Goal: Task Accomplishment & Management: Use online tool/utility

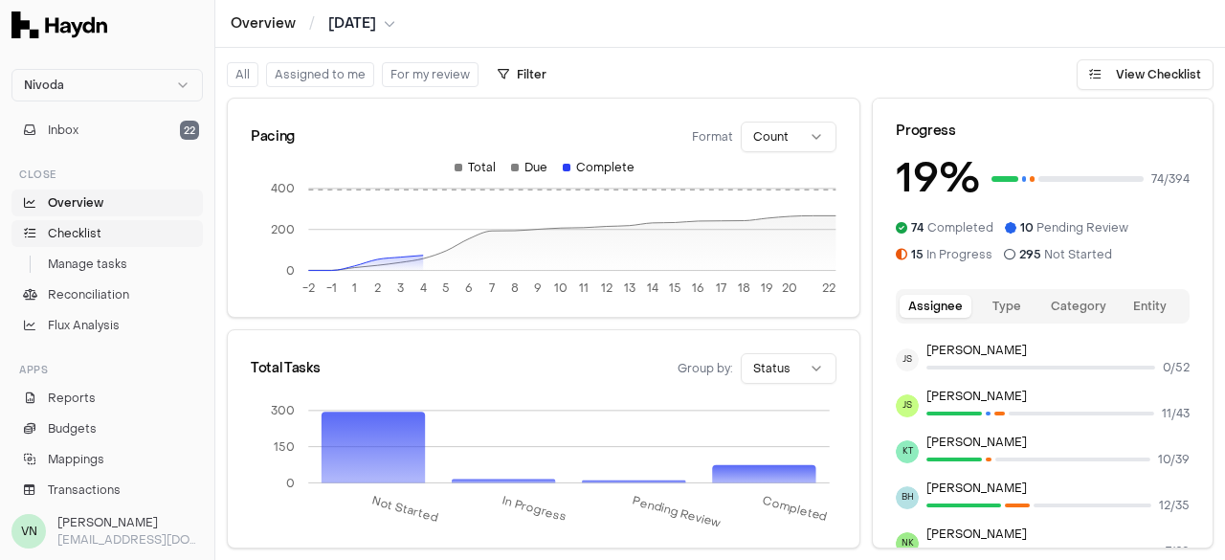
click at [90, 243] on link "Checklist" at bounding box center [106, 233] width 191 height 27
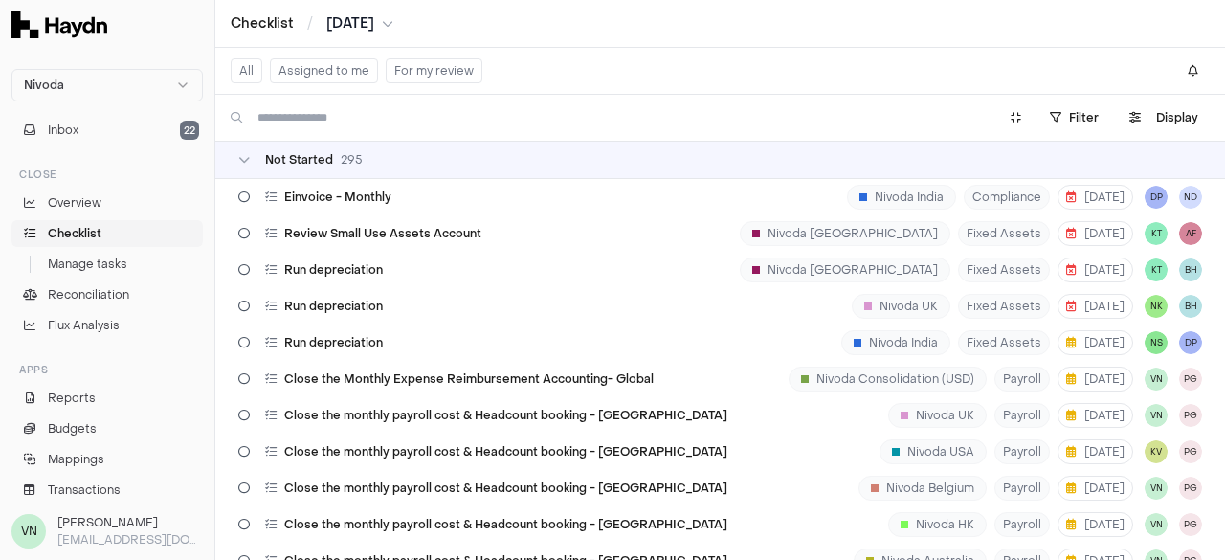
click at [319, 70] on button "Assigned to me" at bounding box center [324, 70] width 108 height 25
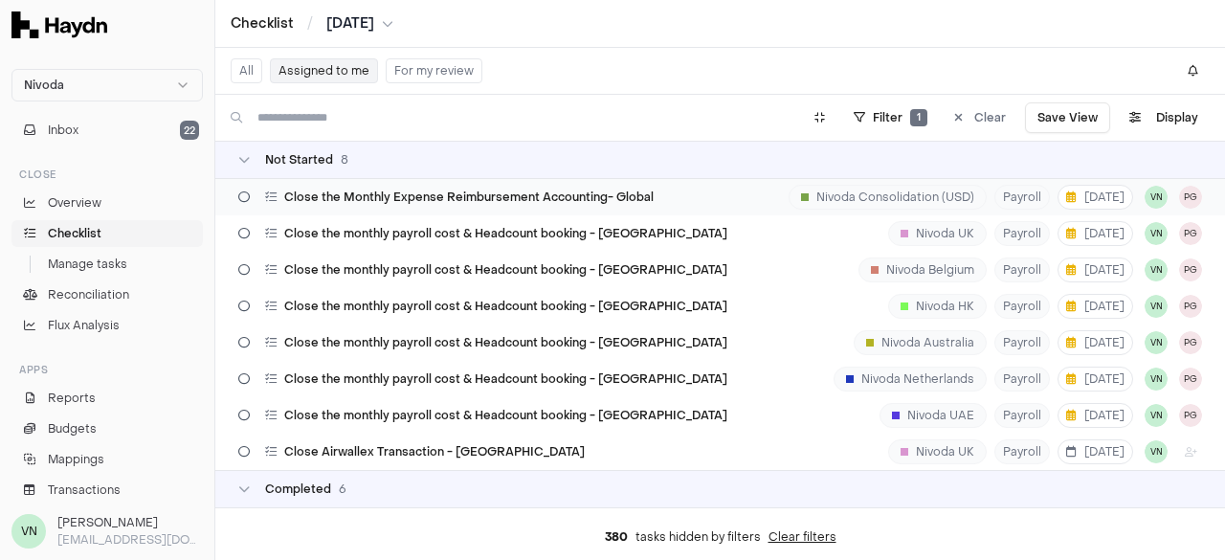
click at [246, 200] on icon at bounding box center [243, 196] width 11 height 11
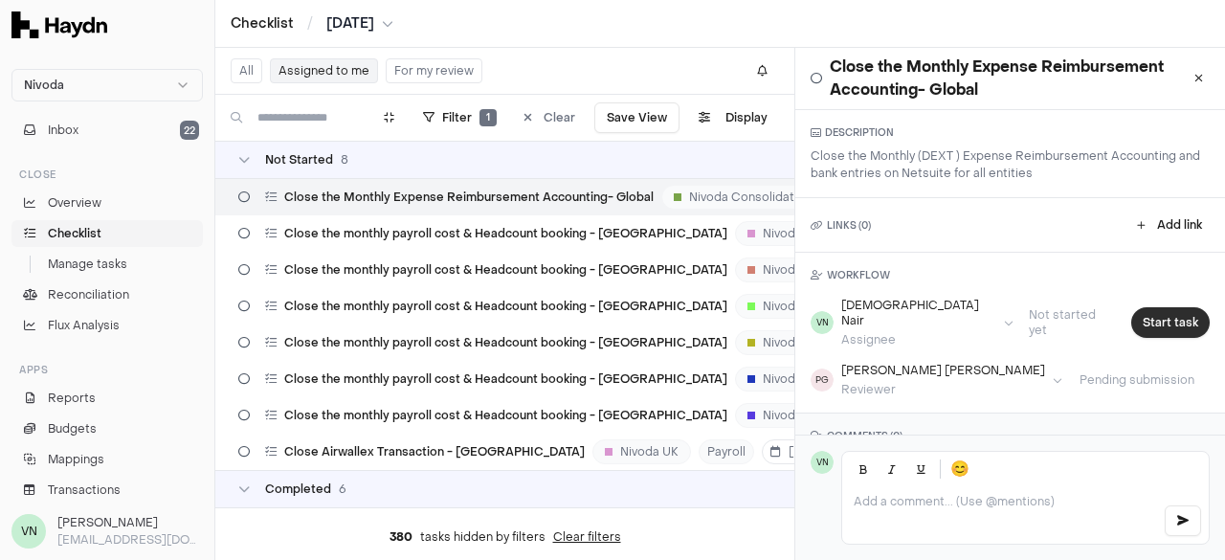
click at [1182, 321] on button "Start task" at bounding box center [1170, 322] width 78 height 31
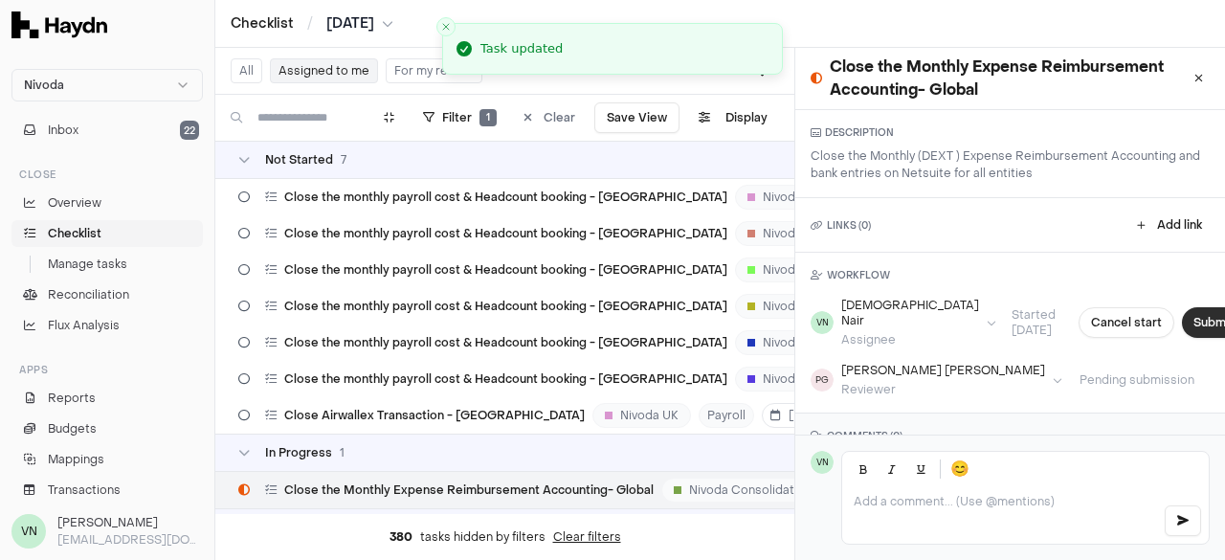
click at [1182, 315] on button "Submit task" at bounding box center [1227, 322] width 90 height 31
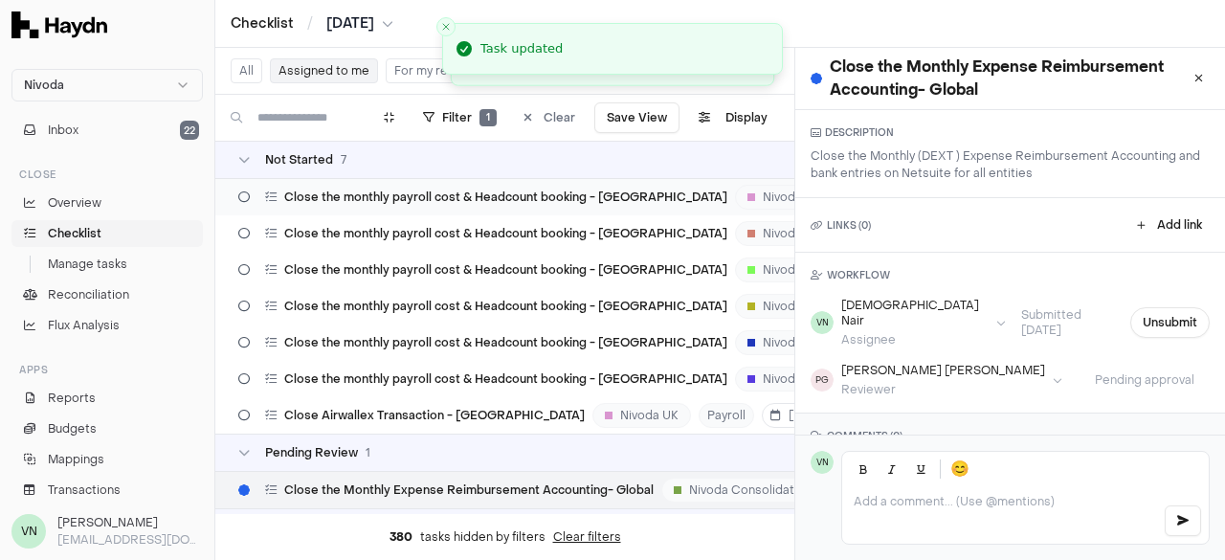
click at [374, 196] on span "Close the monthly payroll cost & Headcount booking - [GEOGRAPHIC_DATA]" at bounding box center [505, 196] width 443 height 15
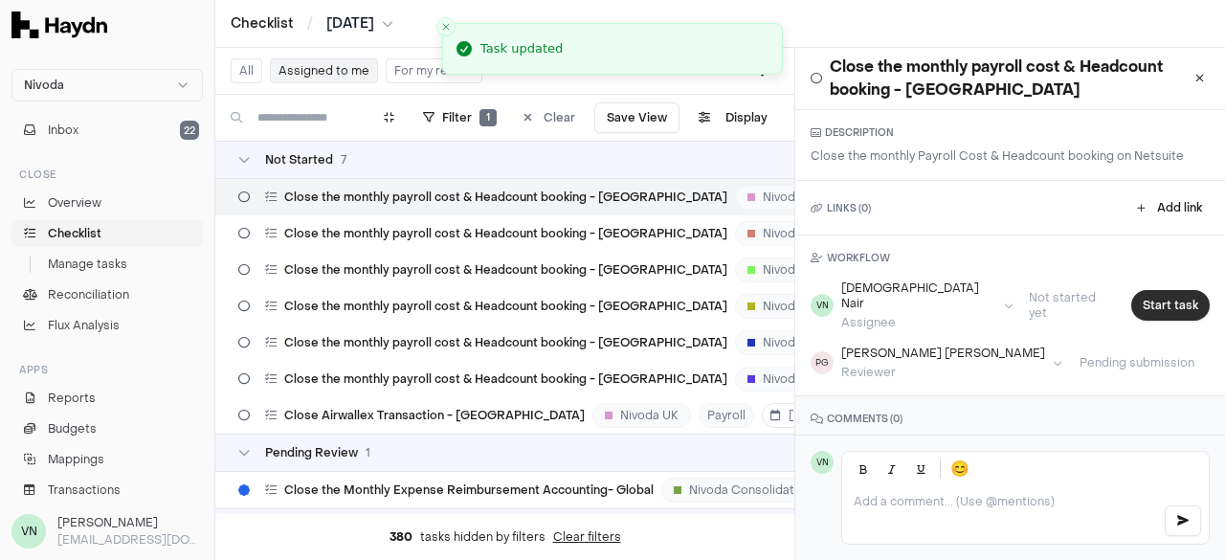
click at [1148, 304] on button "Start task" at bounding box center [1170, 305] width 78 height 31
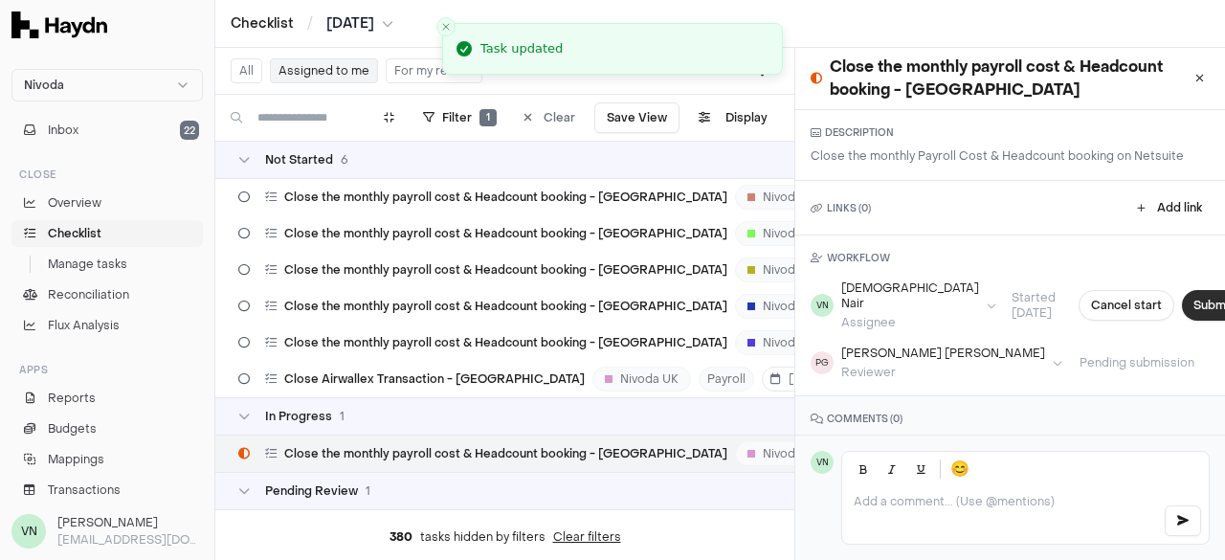
click at [1182, 300] on button "Submit task" at bounding box center [1227, 305] width 90 height 31
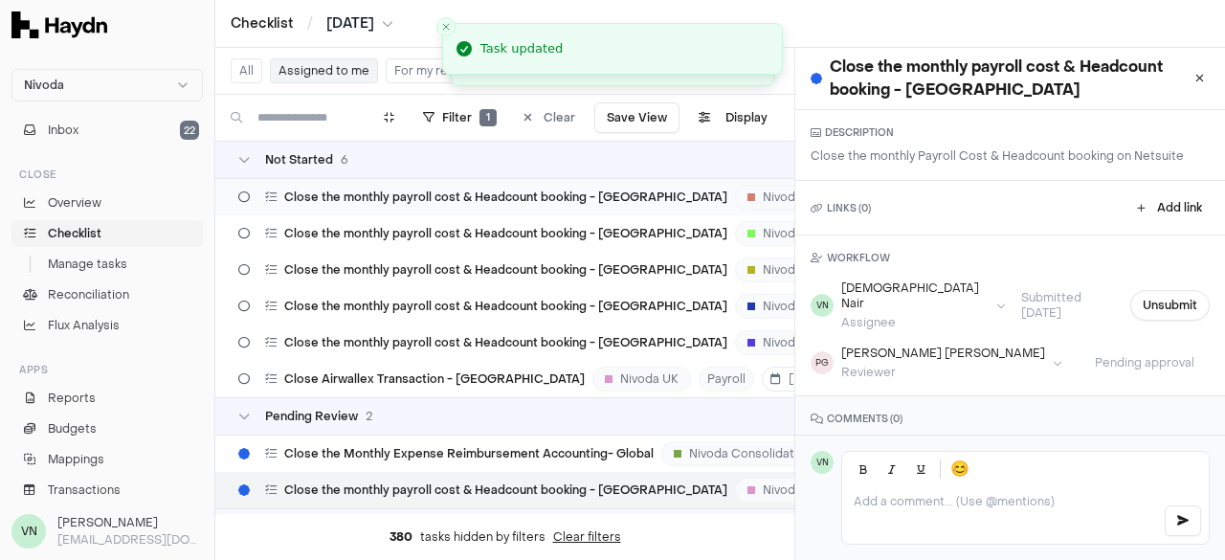
click at [388, 192] on span "Close the monthly payroll cost & Headcount booking - [GEOGRAPHIC_DATA]" at bounding box center [505, 196] width 443 height 15
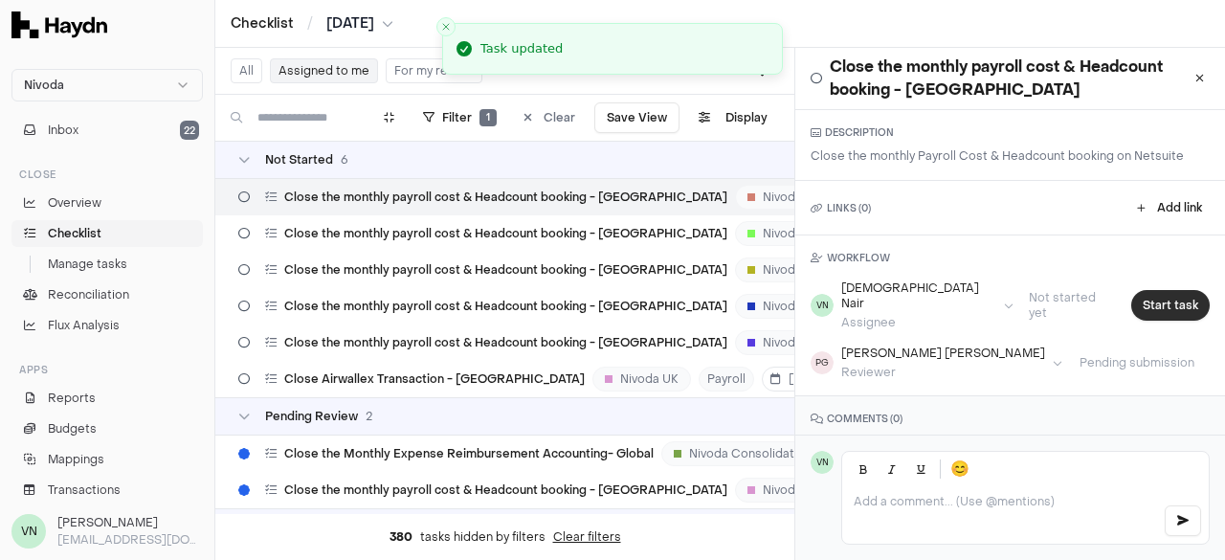
click at [1156, 291] on button "Start task" at bounding box center [1170, 305] width 78 height 31
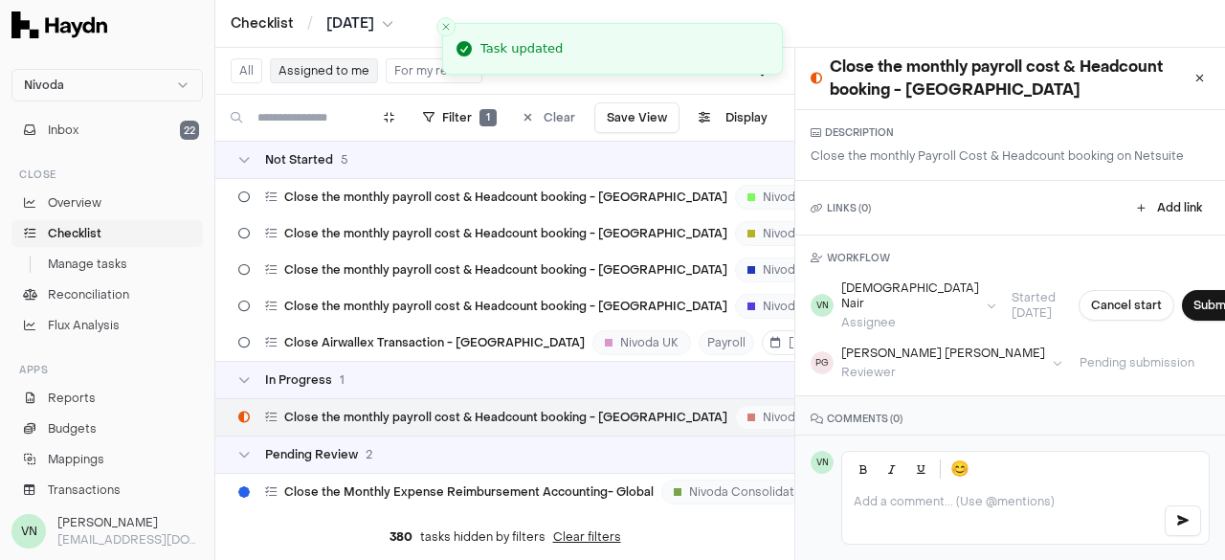
click at [1182, 291] on button "Submit task" at bounding box center [1227, 305] width 90 height 31
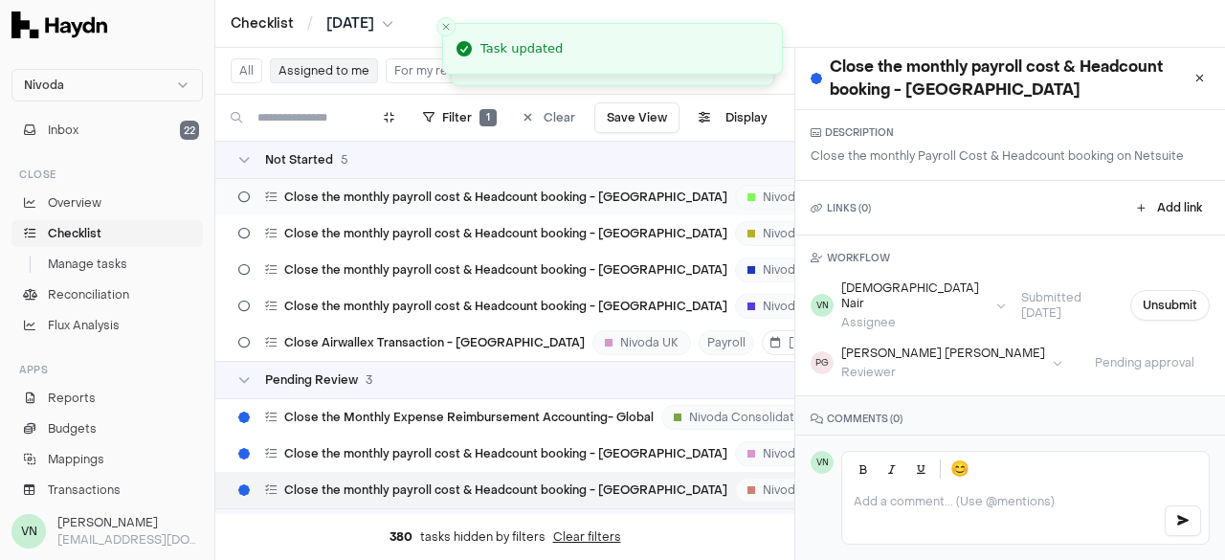
click at [479, 196] on span "Close the monthly payroll cost & Headcount booking - [GEOGRAPHIC_DATA]" at bounding box center [505, 196] width 443 height 15
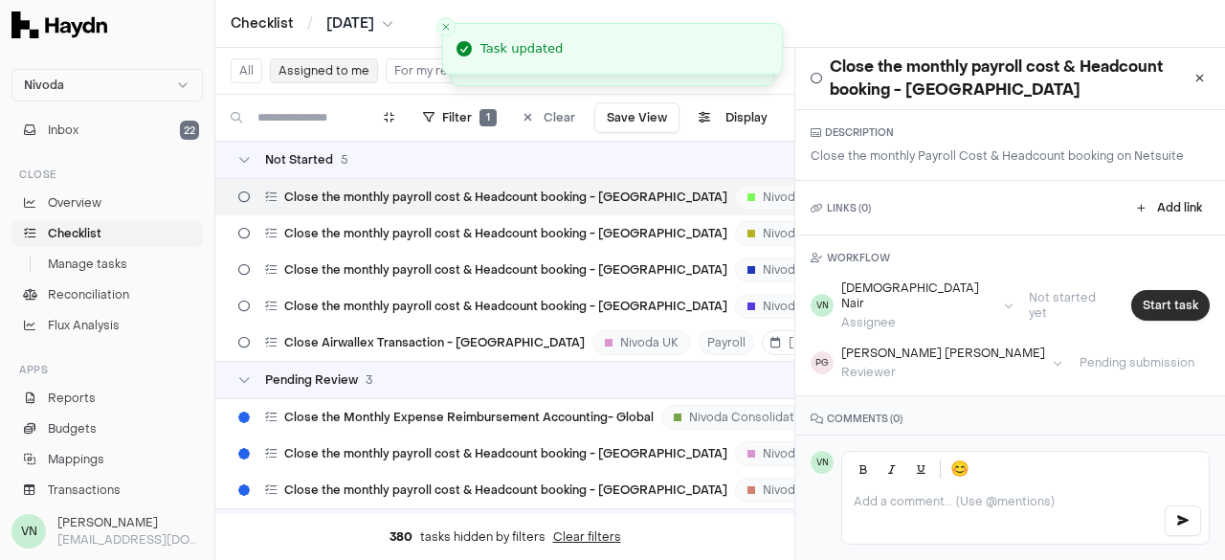
click at [1155, 296] on button "Start task" at bounding box center [1170, 305] width 78 height 31
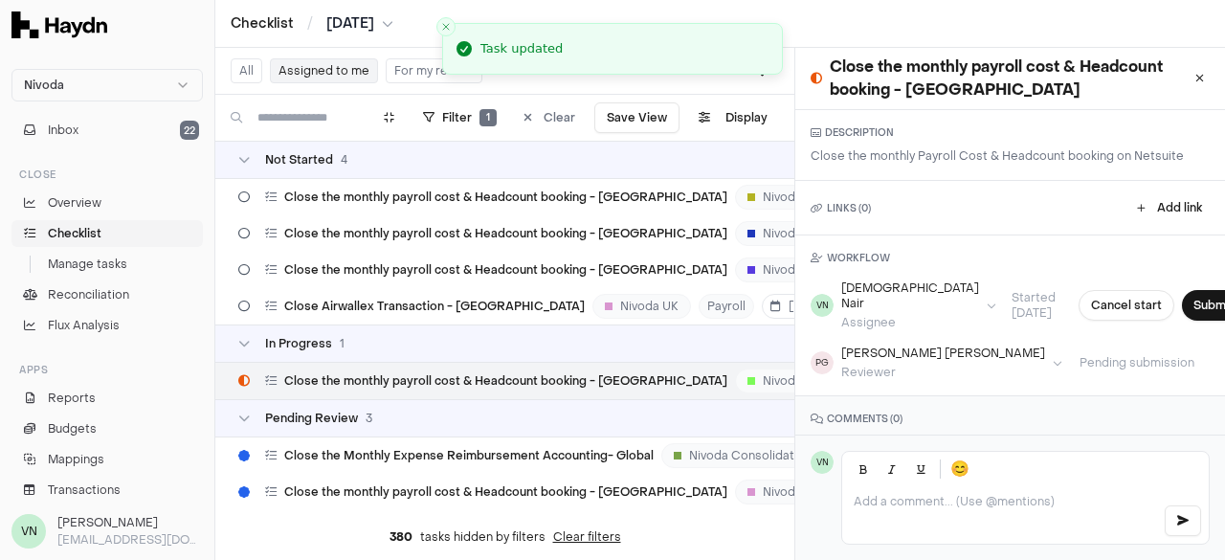
click at [1182, 296] on button "Submit task" at bounding box center [1227, 305] width 90 height 31
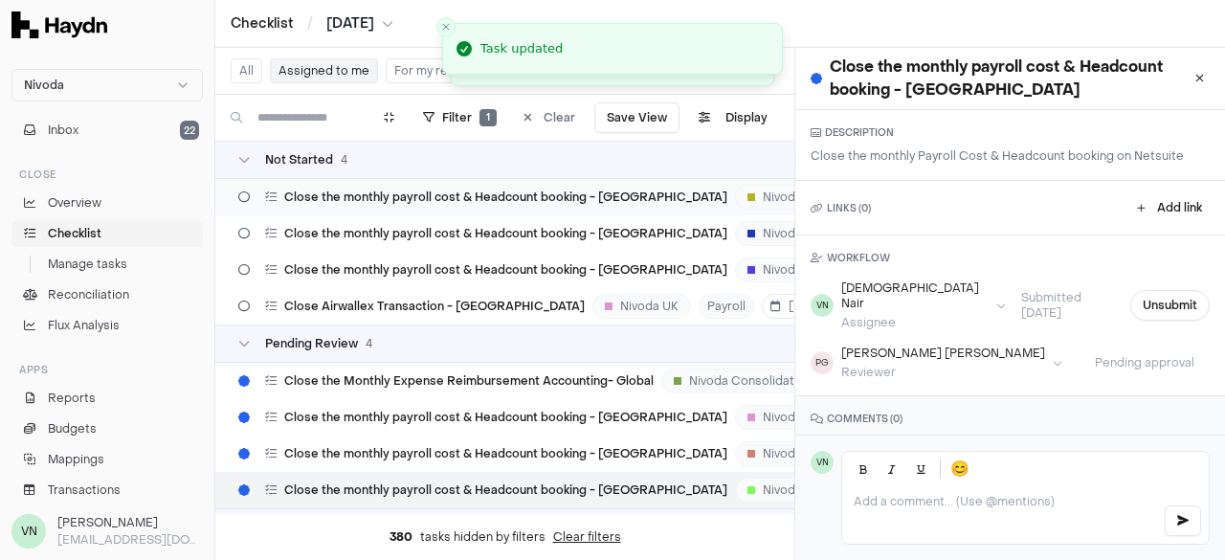
click at [409, 190] on span "Close the monthly payroll cost & Headcount booking - [GEOGRAPHIC_DATA]" at bounding box center [505, 196] width 443 height 15
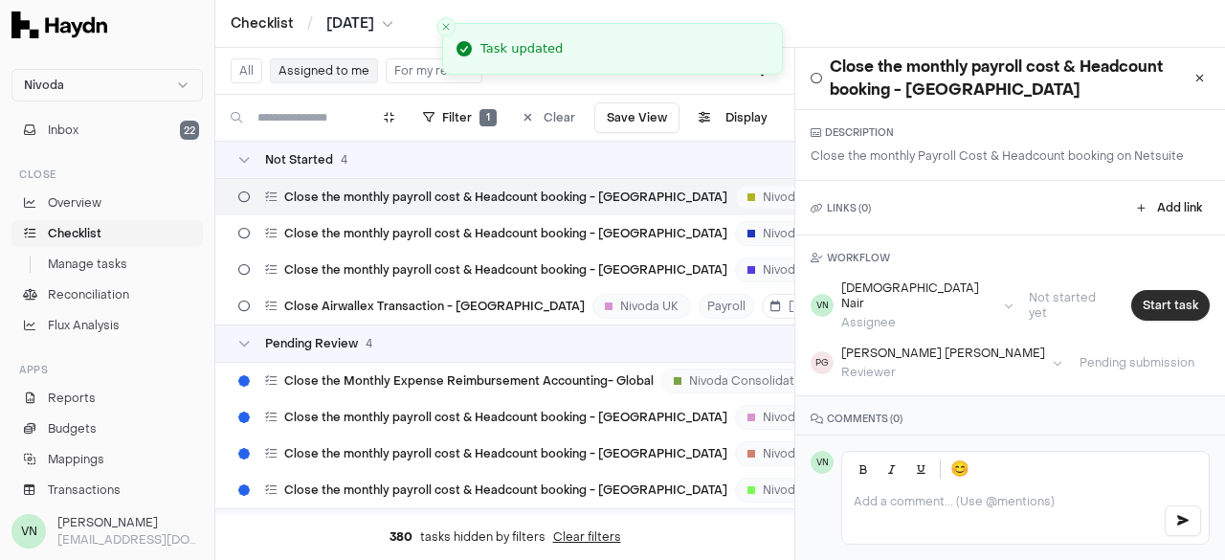
click at [1146, 300] on button "Start task" at bounding box center [1170, 305] width 78 height 31
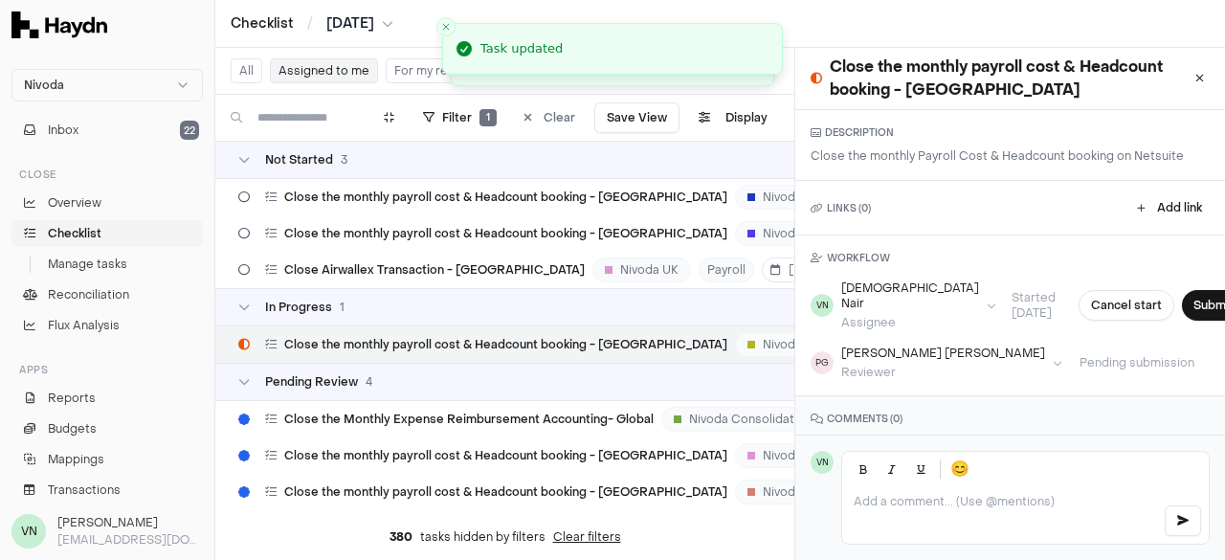
click at [1182, 300] on button "Submit task" at bounding box center [1227, 305] width 90 height 31
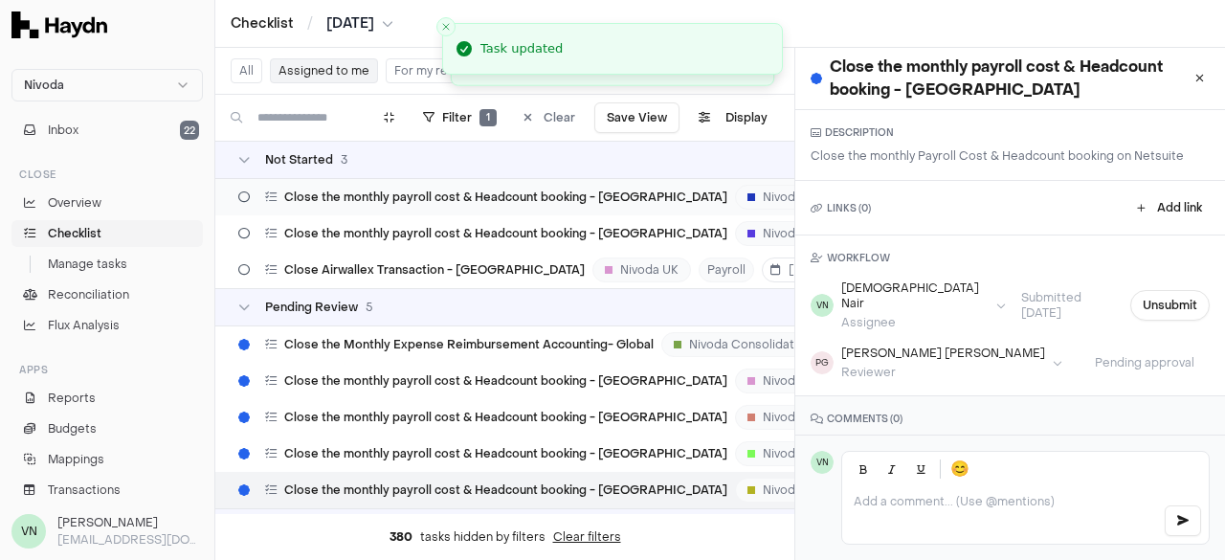
click at [491, 189] on span "Close the monthly payroll cost & Headcount booking - [GEOGRAPHIC_DATA]" at bounding box center [505, 196] width 443 height 15
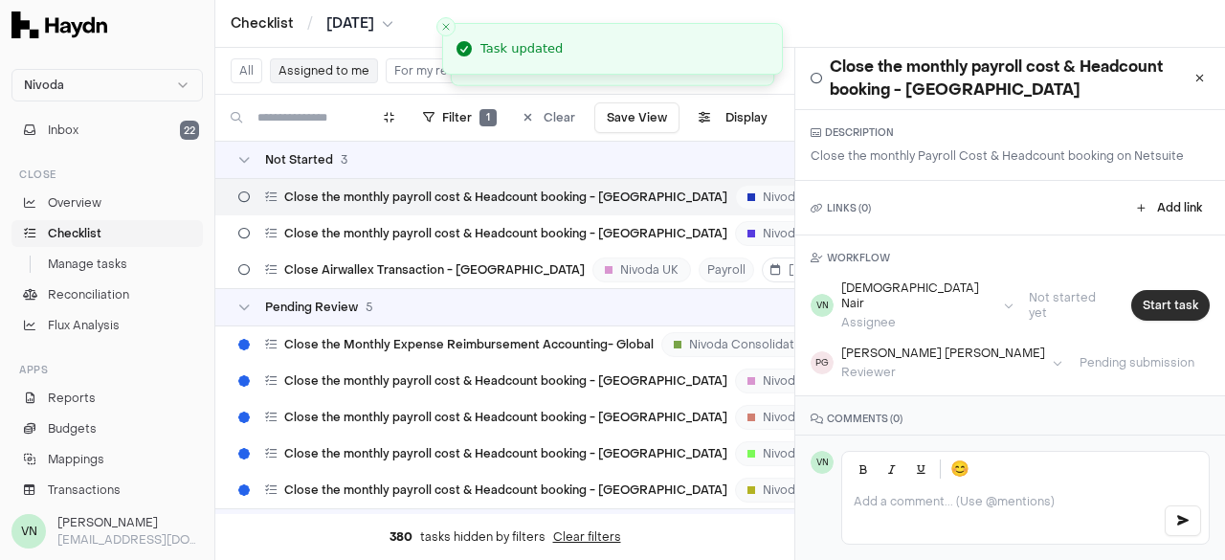
click at [1144, 296] on button "Start task" at bounding box center [1170, 305] width 78 height 31
click at [1182, 296] on button "Submit task" at bounding box center [1227, 305] width 90 height 31
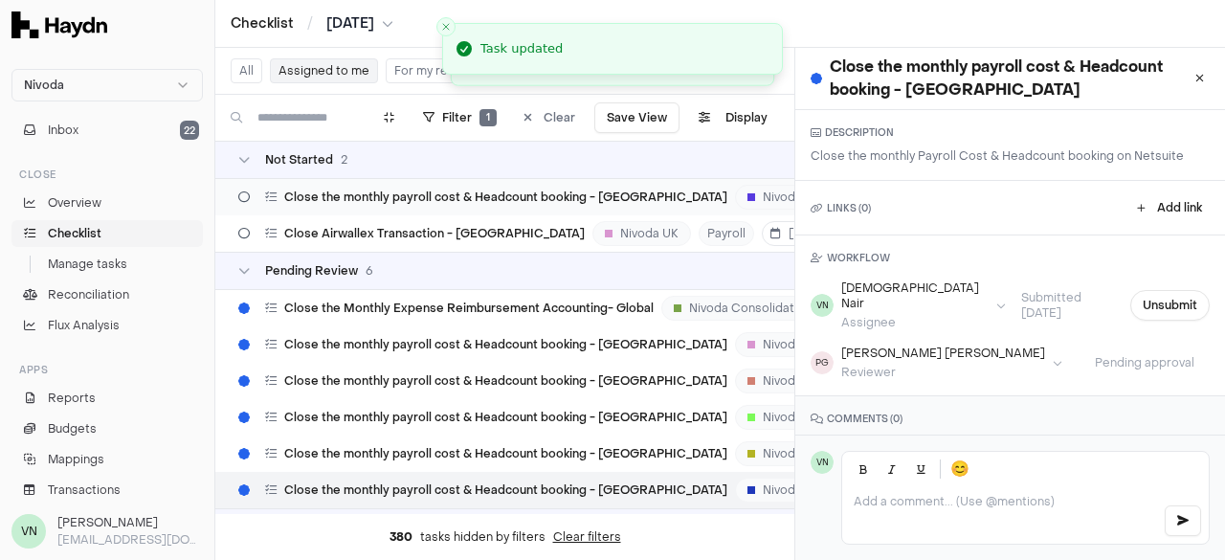
click at [440, 196] on span "Close the monthly payroll cost & Headcount booking - [GEOGRAPHIC_DATA]" at bounding box center [505, 196] width 443 height 15
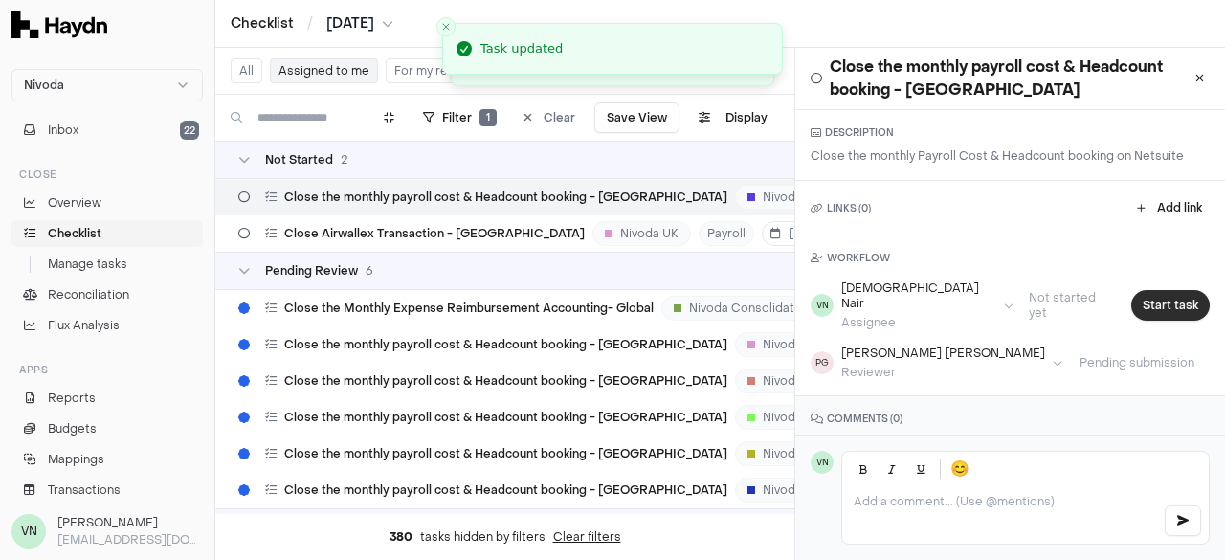
click at [1170, 293] on button "Start task" at bounding box center [1170, 305] width 78 height 31
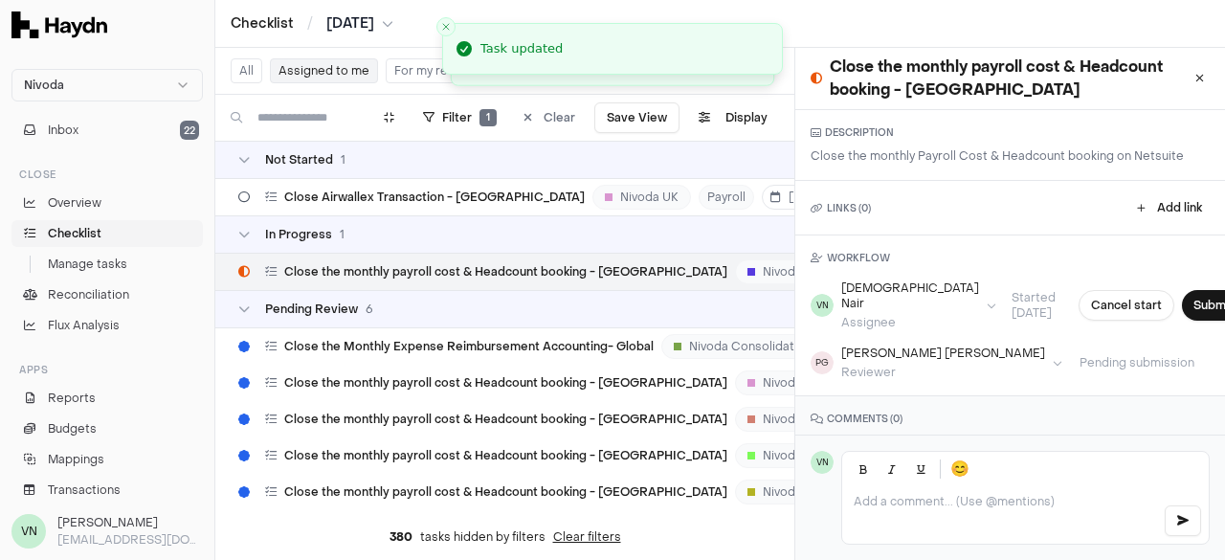
click at [1182, 293] on button "Submit task" at bounding box center [1227, 305] width 90 height 31
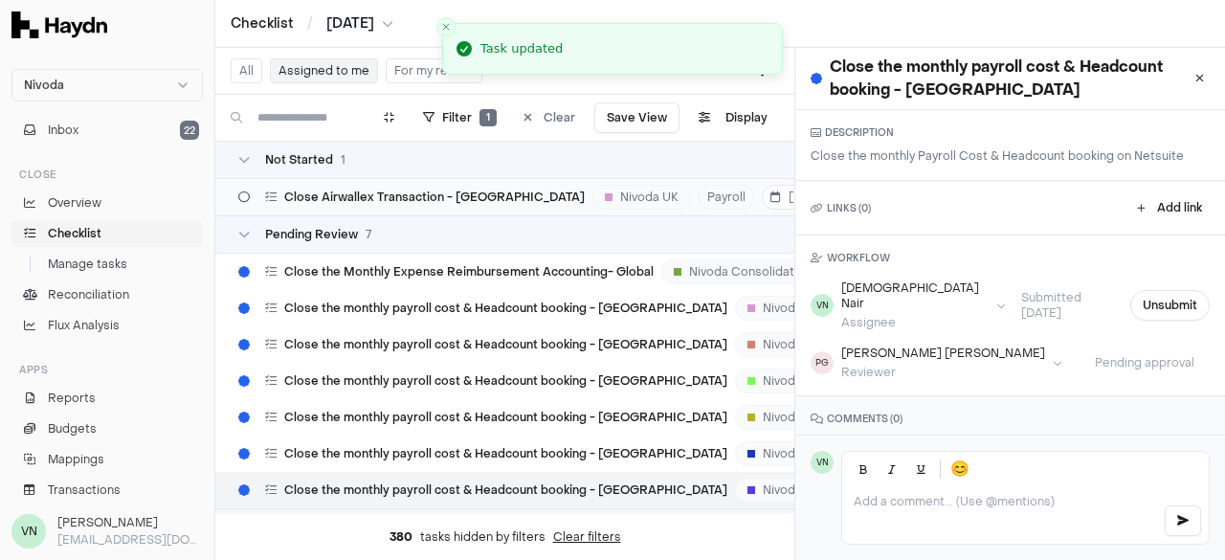
click at [387, 197] on span "Close Airwallex Transaction - [GEOGRAPHIC_DATA]" at bounding box center [434, 196] width 300 height 15
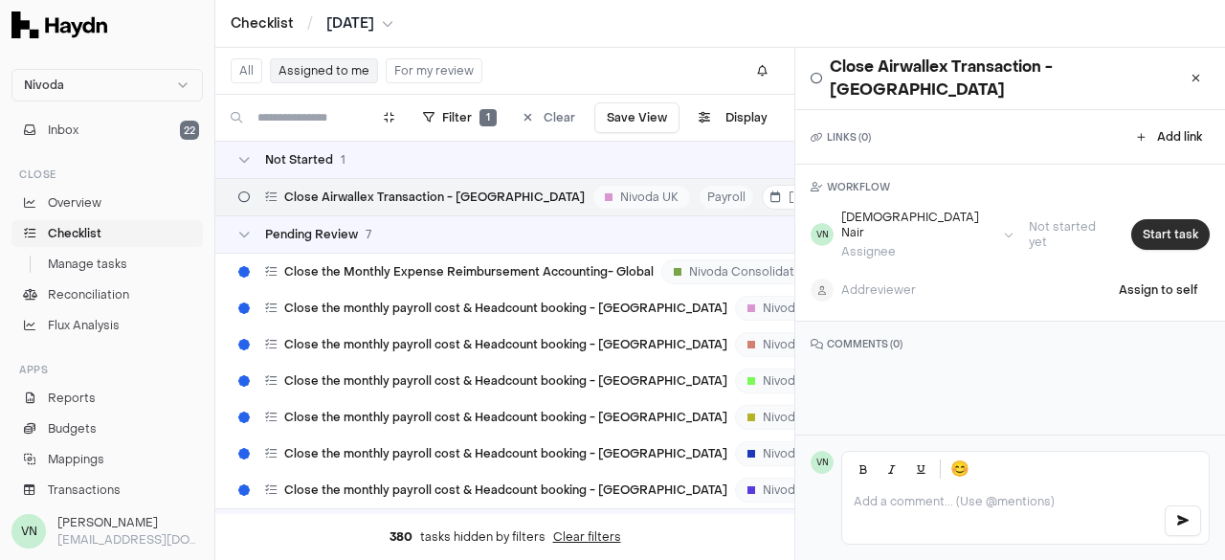
click at [1142, 219] on button "Start task" at bounding box center [1170, 234] width 78 height 31
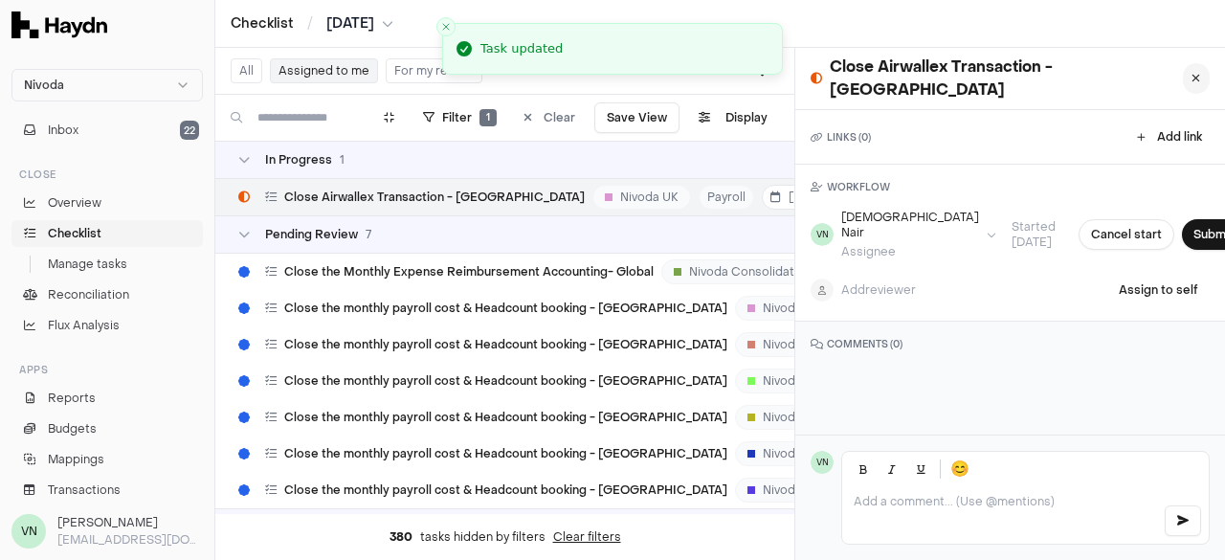
click at [1191, 73] on icon at bounding box center [1195, 78] width 9 height 11
